Goal: Task Accomplishment & Management: Manage account settings

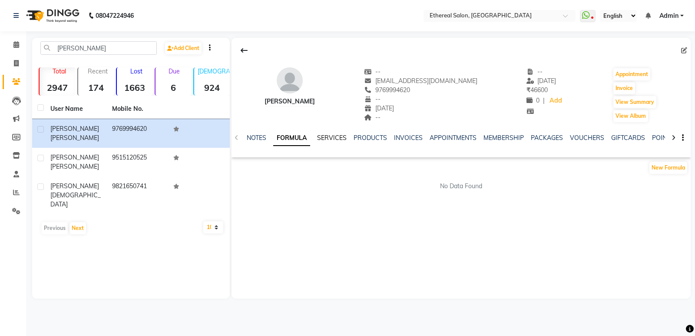
click at [335, 135] on link "SERVICES" at bounding box center [332, 138] width 30 height 8
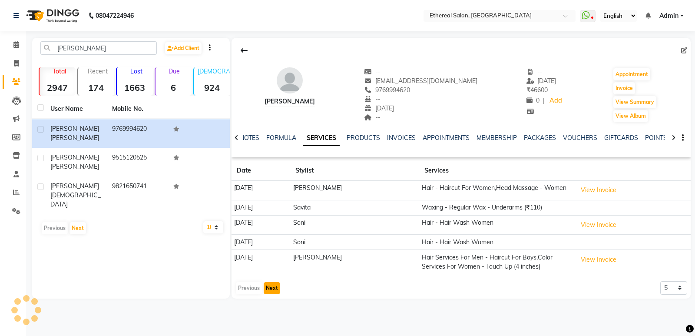
click at [270, 289] on button "Next" at bounding box center [272, 288] width 17 height 12
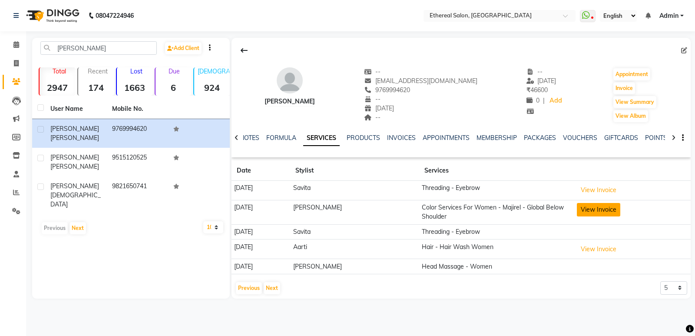
click at [610, 212] on button "View Invoice" at bounding box center [598, 209] width 43 height 13
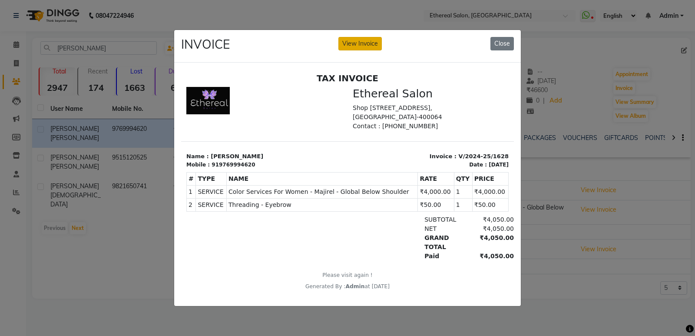
click at [355, 41] on button "View Invoice" at bounding box center [360, 43] width 43 height 13
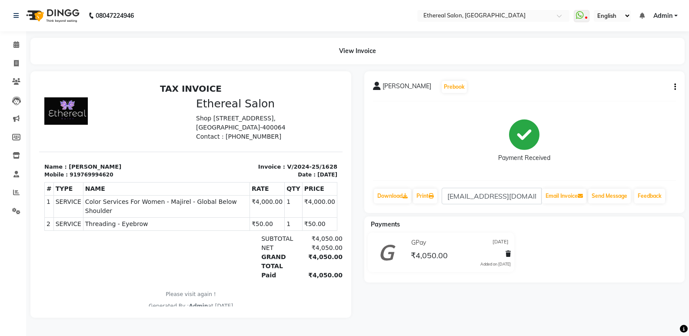
click at [673, 83] on button "button" at bounding box center [673, 87] width 5 height 9
click at [624, 97] on div "Edit Invoice" at bounding box center [632, 98] width 60 height 11
select select "service"
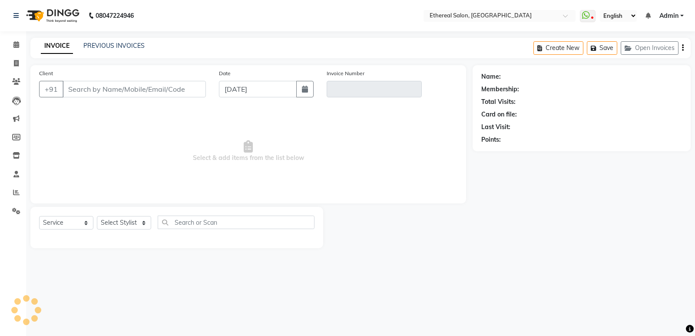
type input "9769994620"
type input "V/2024-25/1628"
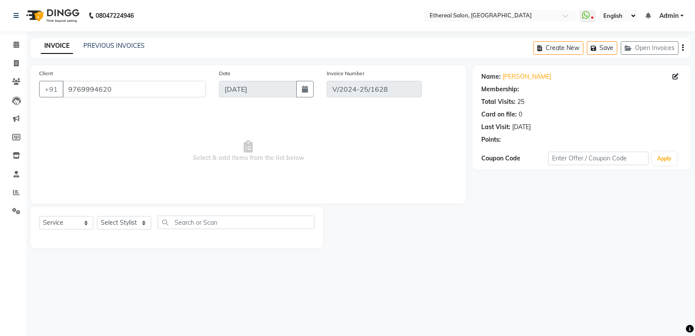
type input "[DATE]"
select select "select"
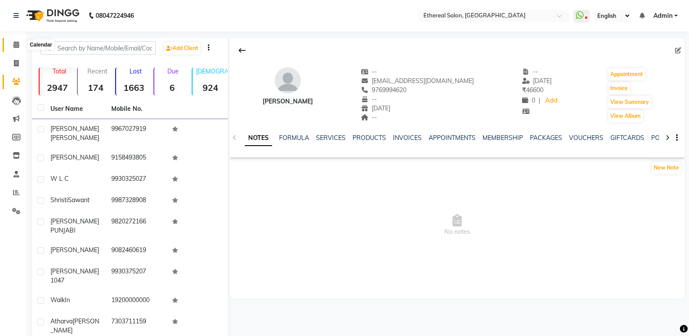
click at [15, 44] on icon at bounding box center [16, 44] width 6 height 7
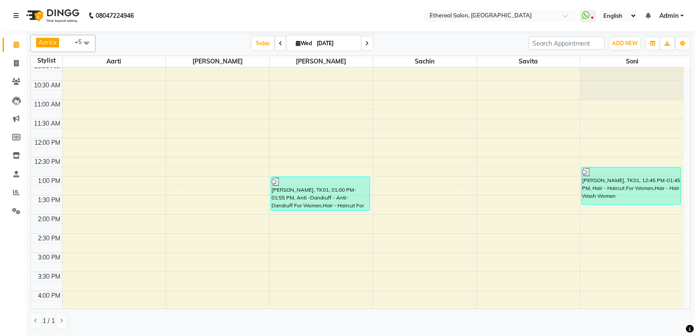
scroll to position [174, 0]
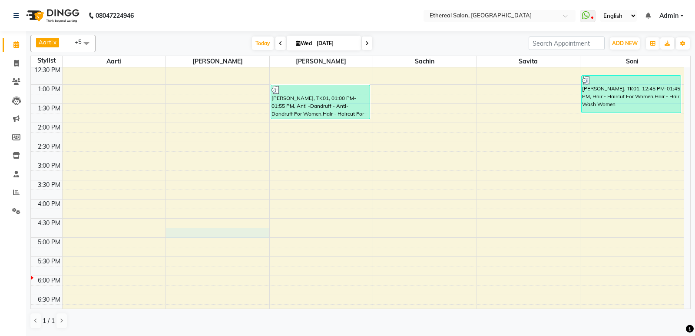
click at [169, 230] on div "8:00 AM 8:30 AM 9:00 AM 9:30 AM 10:00 AM 10:30 AM 11:00 AM 11:30 AM 12:00 PM 12…" at bounding box center [357, 180] width 653 height 573
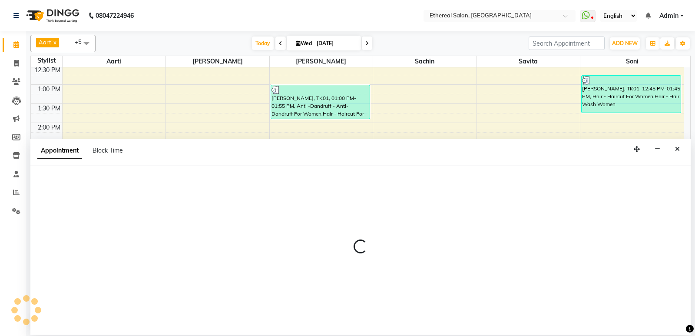
select select "6947"
select select "tentative"
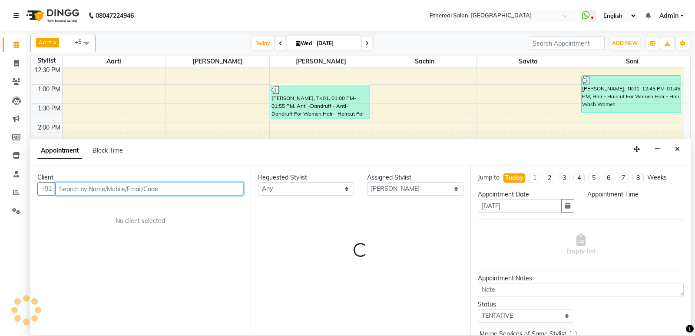
select select "1005"
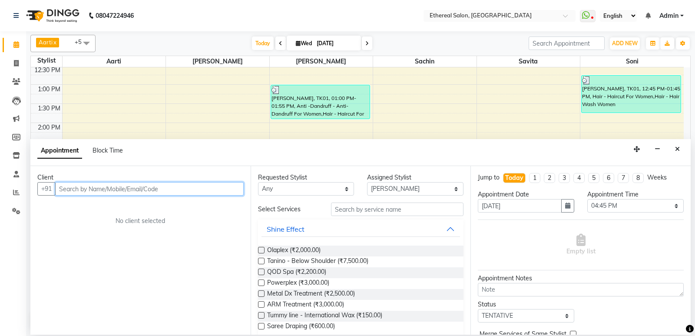
click at [75, 190] on input "text" at bounding box center [149, 188] width 189 height 13
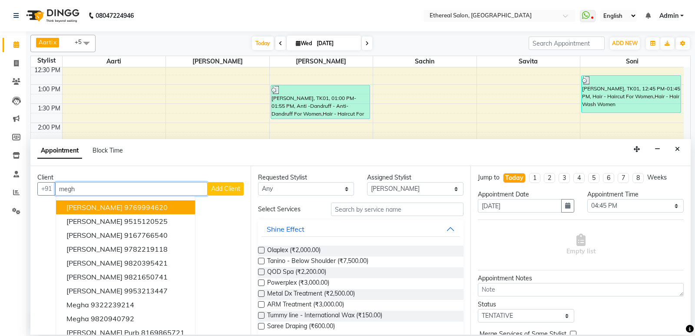
click at [113, 208] on span "[PERSON_NAME]" at bounding box center [94, 207] width 56 height 9
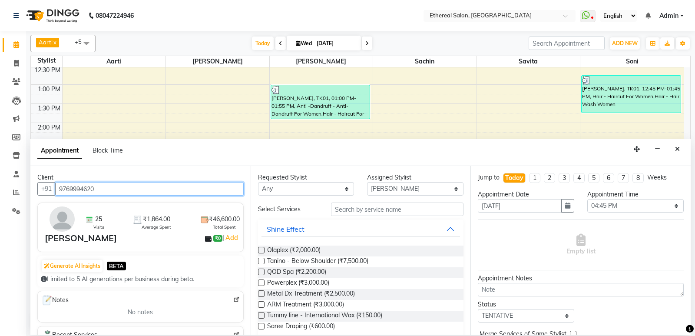
type input "9769994620"
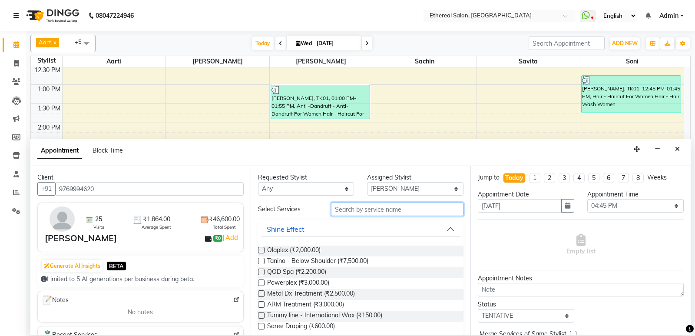
click at [346, 212] on input "text" at bounding box center [397, 209] width 133 height 13
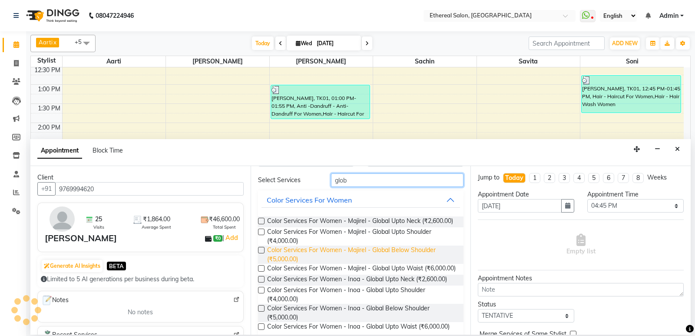
scroll to position [43, 0]
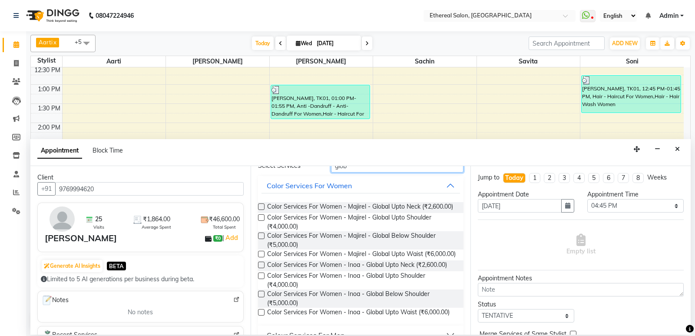
type input "glob"
click at [260, 239] on div "Color Services For Women - Majirel - Global Below Shoulder (₹5,000.00)" at bounding box center [361, 240] width 206 height 18
click at [261, 239] on label at bounding box center [261, 235] width 7 height 7
click at [261, 239] on input "checkbox" at bounding box center [261, 237] width 6 height 6
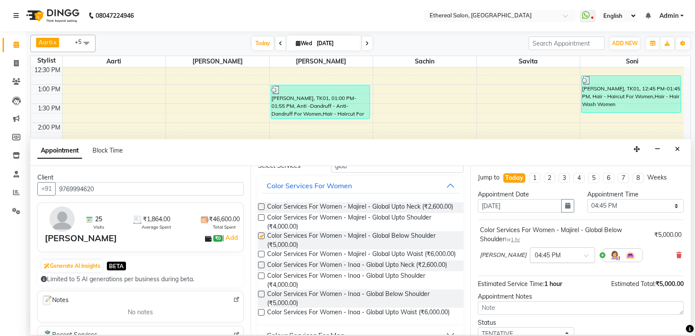
checkbox input "false"
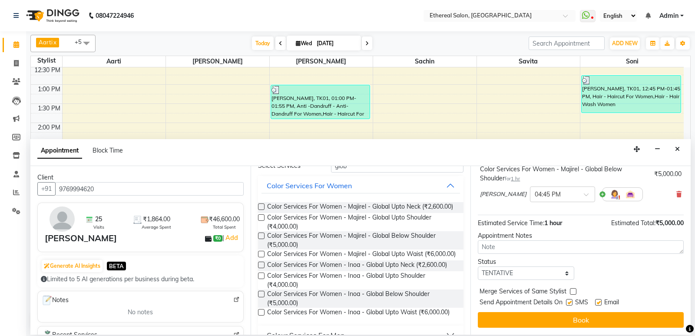
click at [570, 304] on label at bounding box center [569, 302] width 7 height 7
click at [570, 304] on input "checkbox" at bounding box center [569, 303] width 6 height 6
checkbox input "false"
click at [600, 303] on label at bounding box center [598, 302] width 7 height 7
click at [600, 303] on input "checkbox" at bounding box center [598, 303] width 6 height 6
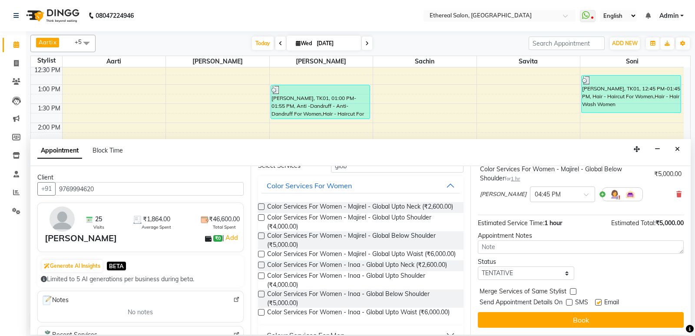
checkbox input "false"
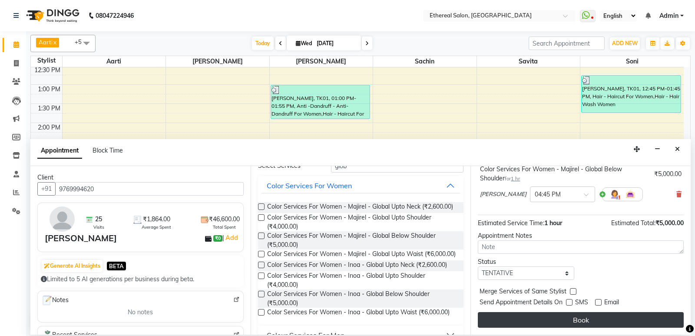
click at [595, 315] on button "Book" at bounding box center [581, 320] width 206 height 16
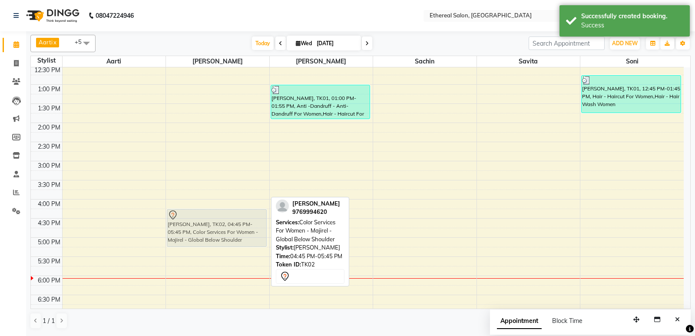
drag, startPoint x: 206, startPoint y: 247, endPoint x: 207, endPoint y: 229, distance: 18.7
click at [207, 229] on div "[PERSON_NAME], TK02, 04:45 PM-05:45 PM, Color Services For Women - Majirel - Gl…" at bounding box center [217, 180] width 103 height 573
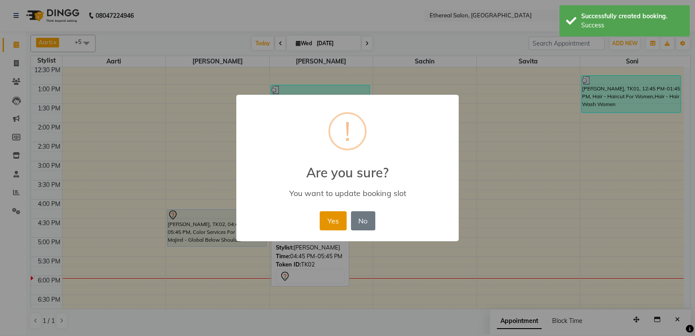
click at [340, 216] on button "Yes" at bounding box center [333, 220] width 27 height 19
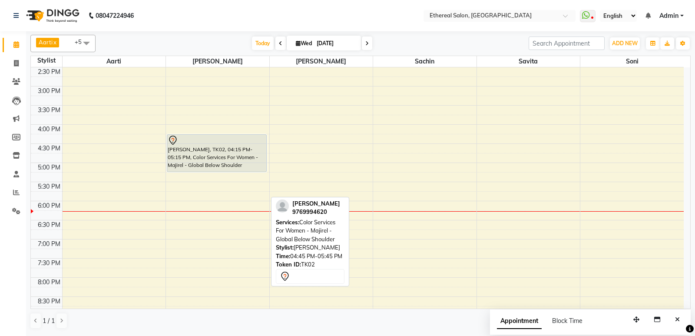
scroll to position [332, 0]
